Goal: Task Accomplishment & Management: Use online tool/utility

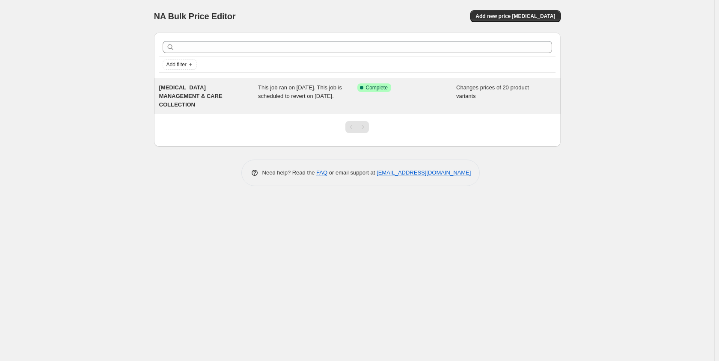
click at [403, 109] on div "Success Complete Complete" at bounding box center [406, 96] width 99 height 26
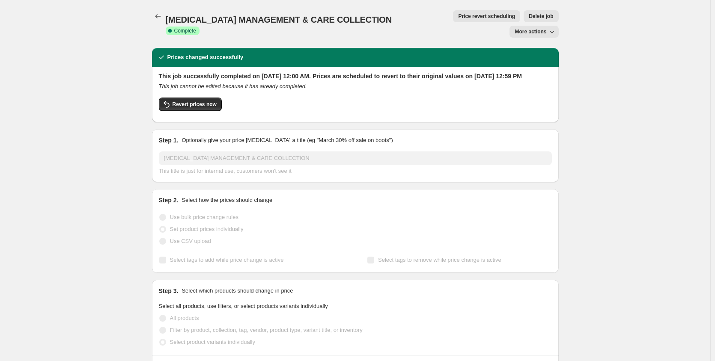
click at [541, 28] on span "More actions" at bounding box center [531, 31] width 32 height 7
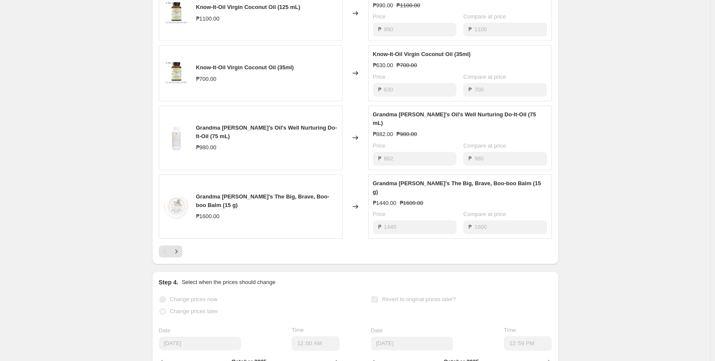
scroll to position [634, 0]
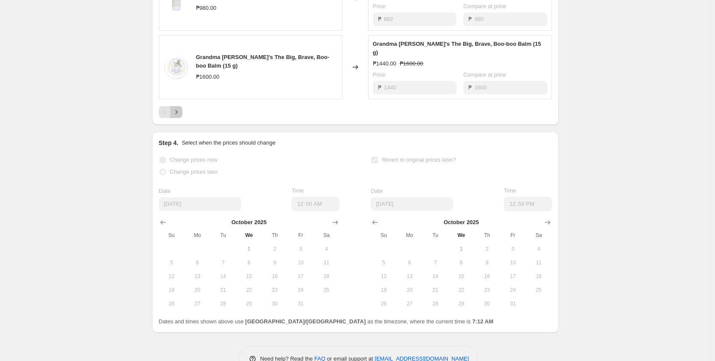
click at [181, 108] on icon "Next" at bounding box center [176, 112] width 9 height 9
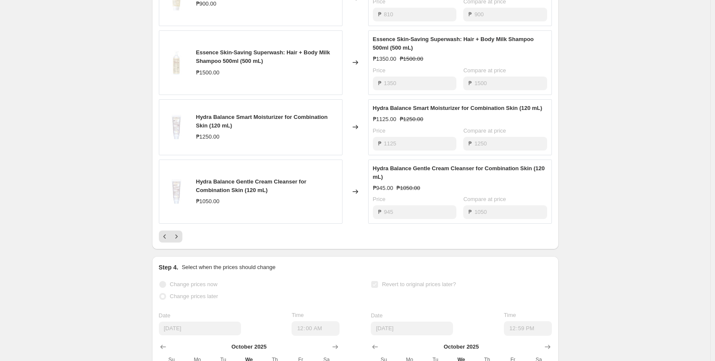
scroll to position [463, 0]
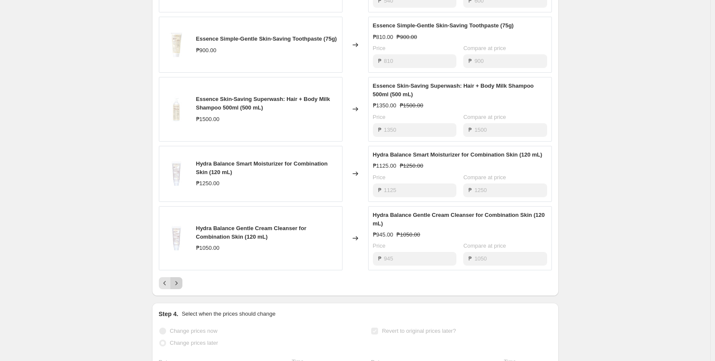
click at [180, 279] on icon "Next" at bounding box center [176, 283] width 9 height 9
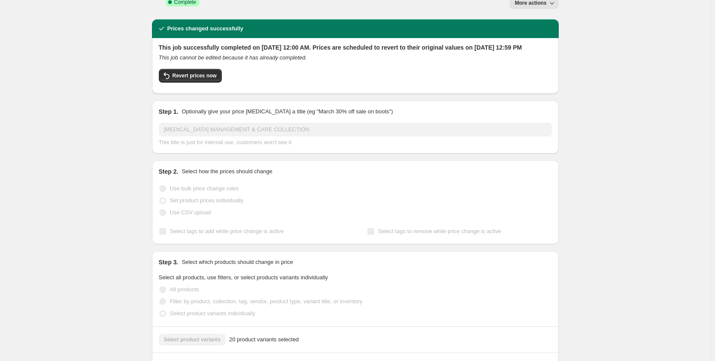
scroll to position [0, 0]
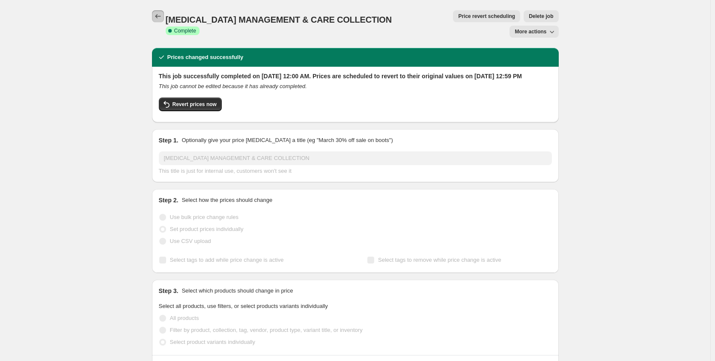
drag, startPoint x: 160, startPoint y: 17, endPoint x: 559, endPoint y: 130, distance: 415.0
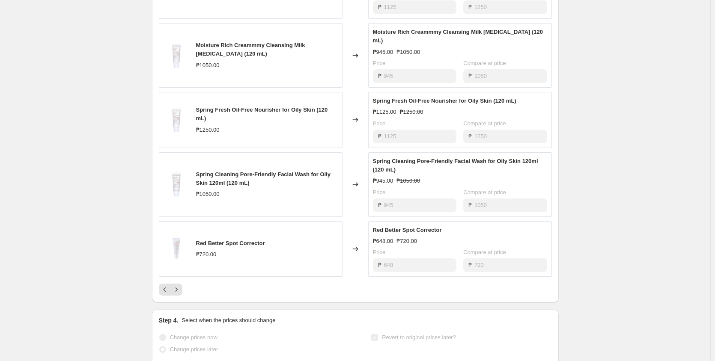
scroll to position [399, 0]
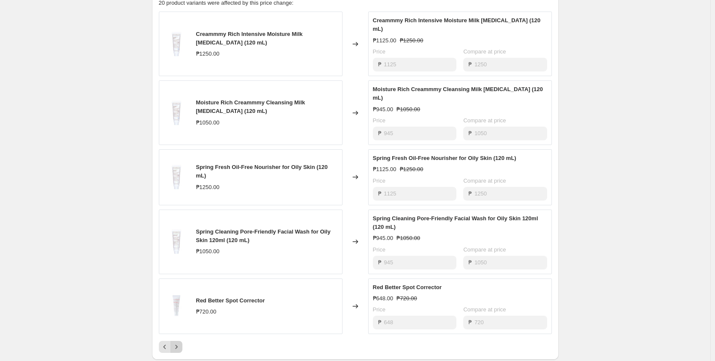
click at [175, 341] on button "Next" at bounding box center [176, 347] width 12 height 12
